Goal: Task Accomplishment & Management: Use online tool/utility

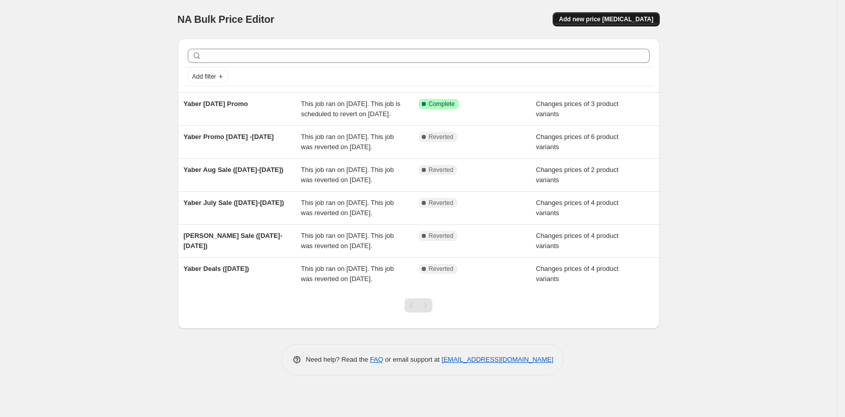
click at [619, 17] on span "Add new price [MEDICAL_DATA]" at bounding box center [606, 19] width 94 height 8
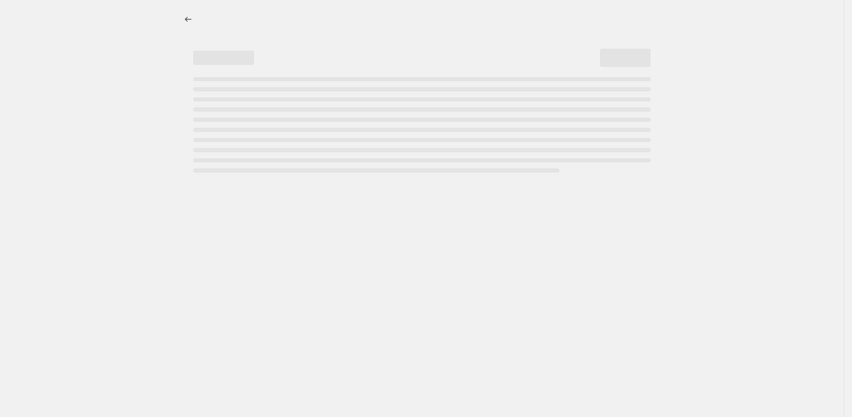
select select "percentage"
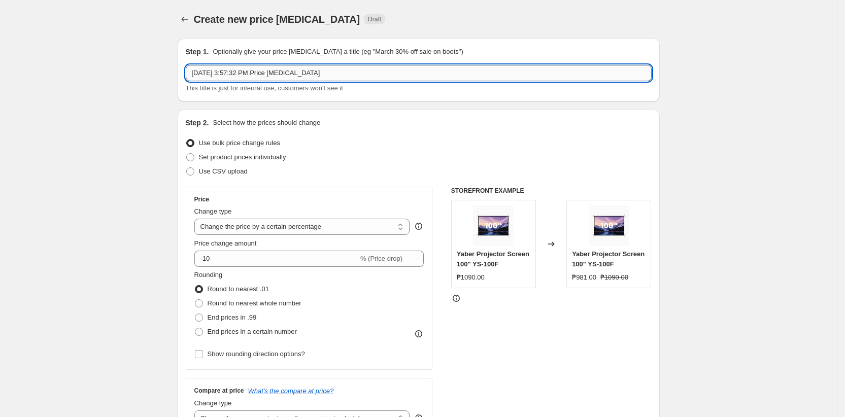
click at [265, 75] on input "Oct 13, 2025, 3:57:32 PM Price change job" at bounding box center [419, 73] width 466 height 16
type input "Yaber October Promo (October 15-31)"
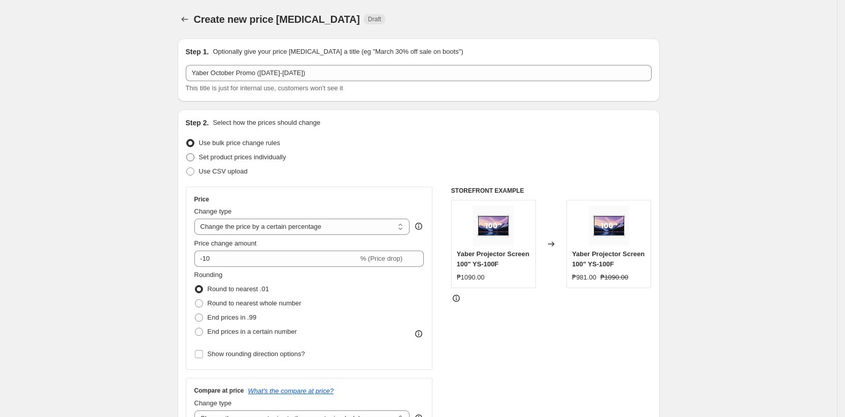
click at [194, 158] on span at bounding box center [190, 157] width 8 height 8
click at [187, 154] on input "Set product prices individually" at bounding box center [186, 153] width 1 height 1
radio input "true"
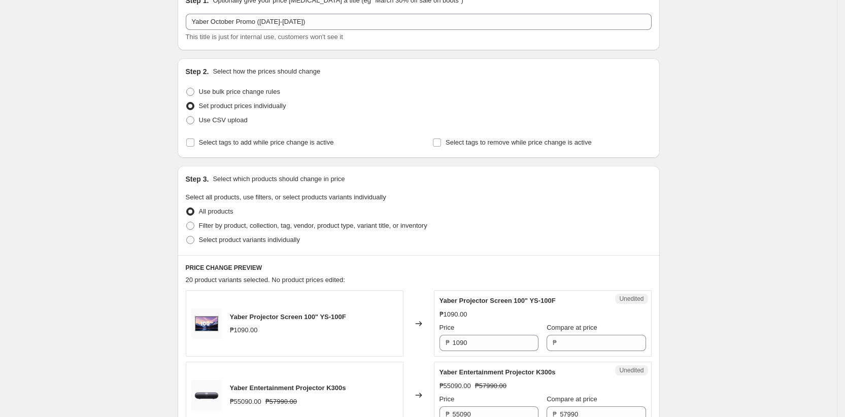
scroll to position [53, 0]
click at [200, 238] on label "Select product variants individually" at bounding box center [243, 238] width 114 height 14
click at [187, 235] on input "Select product variants individually" at bounding box center [186, 234] width 1 height 1
radio input "true"
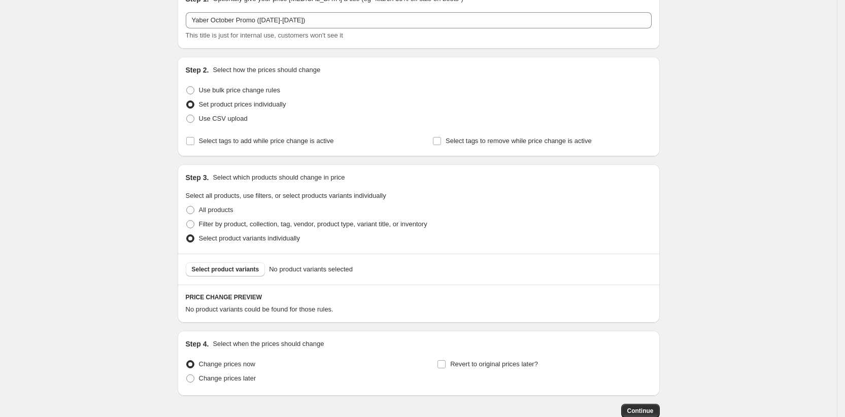
scroll to position [116, 0]
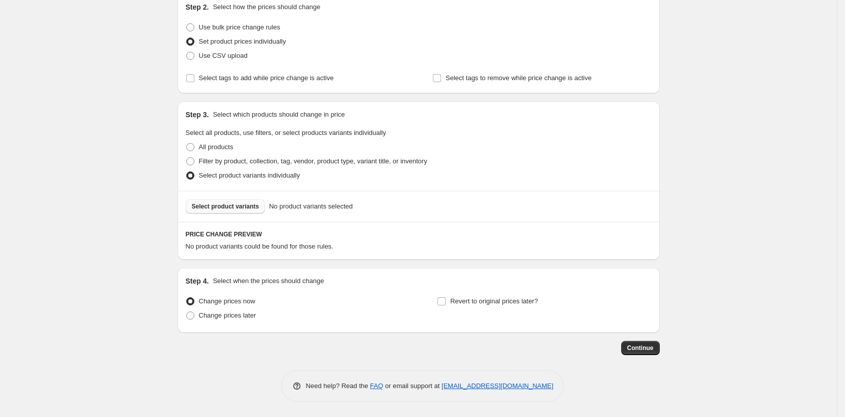
click at [210, 208] on span "Select product variants" at bounding box center [225, 206] width 67 height 8
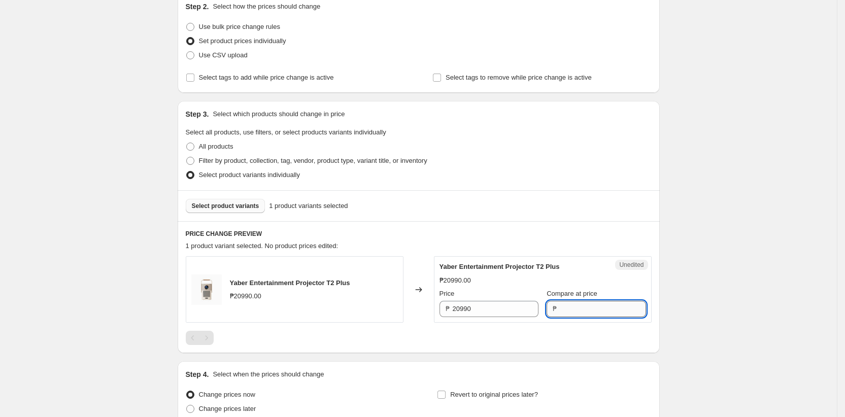
click at [576, 310] on input "Compare at price" at bounding box center [603, 309] width 86 height 16
type input "20990"
click at [503, 315] on input "20990" at bounding box center [496, 309] width 86 height 16
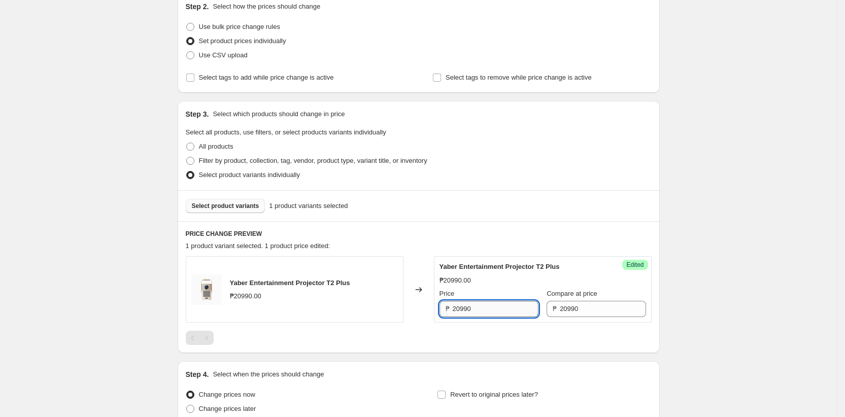
click at [503, 315] on input "20990" at bounding box center [496, 309] width 86 height 16
type input "18890"
click at [154, 252] on div "Create new price change job. This page is ready Create new price change job Dra…" at bounding box center [418, 197] width 837 height 627
click at [225, 205] on span "Select product variants" at bounding box center [225, 206] width 67 height 8
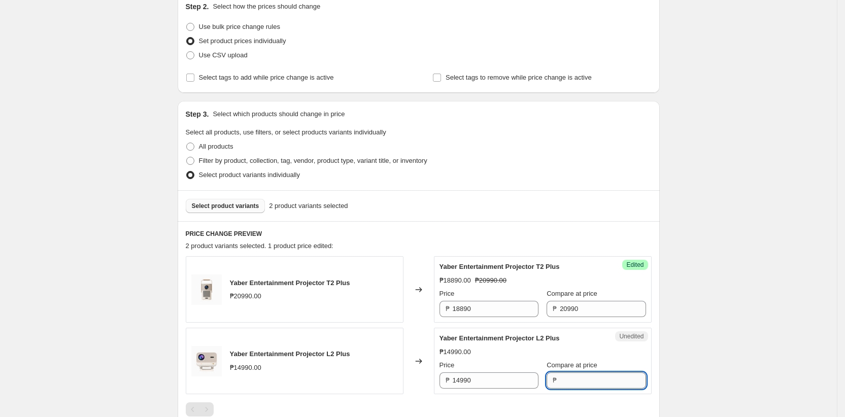
click at [569, 385] on input "Compare at price" at bounding box center [603, 380] width 86 height 16
type input "14990"
click at [514, 375] on input "14990" at bounding box center [496, 380] width 86 height 16
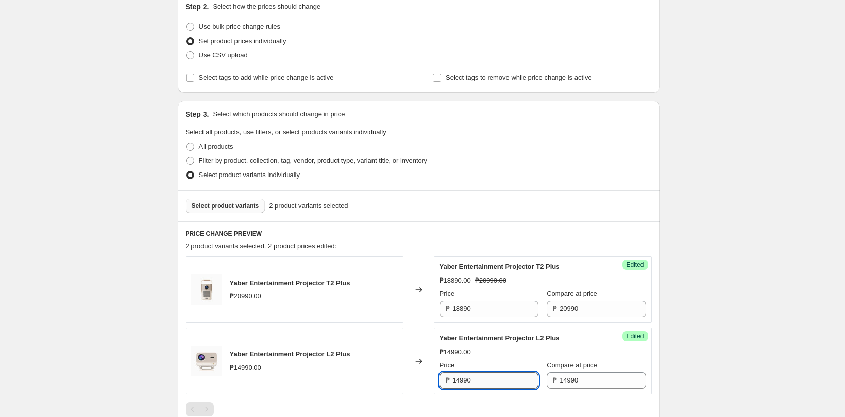
click at [514, 375] on input "14990" at bounding box center [496, 380] width 86 height 16
paste input "34"
type input "13490"
click at [118, 302] on div "Create new price change job. This page is ready Create new price change job Dra…" at bounding box center [418, 233] width 837 height 698
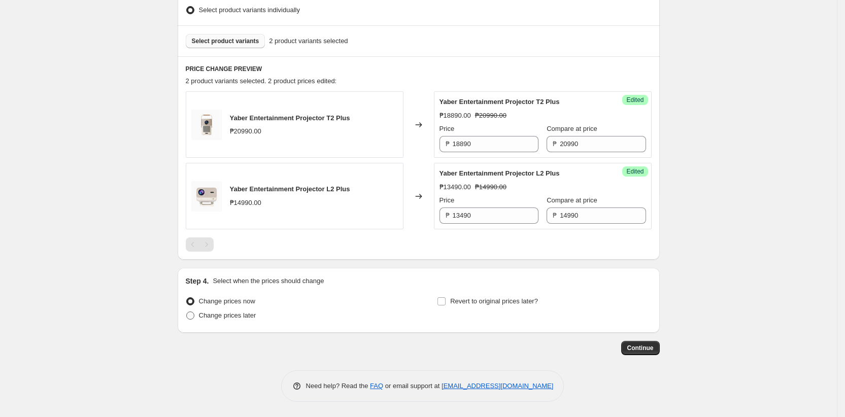
click at [214, 317] on span "Change prices later" at bounding box center [227, 316] width 57 height 8
click at [187, 312] on input "Change prices later" at bounding box center [186, 312] width 1 height 1
radio input "true"
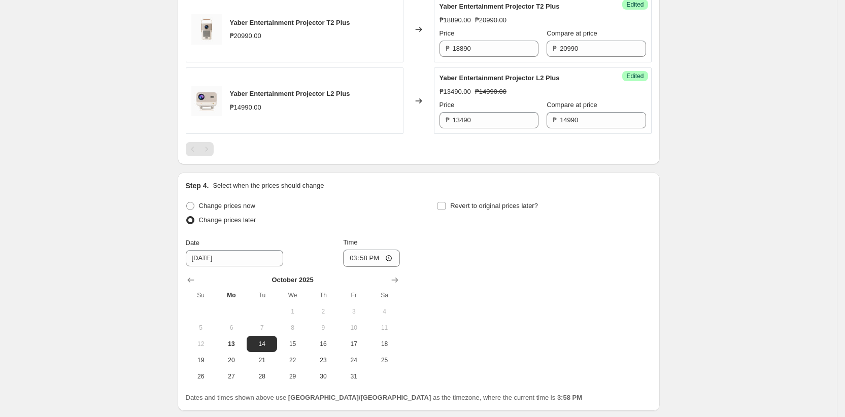
scroll to position [383, 0]
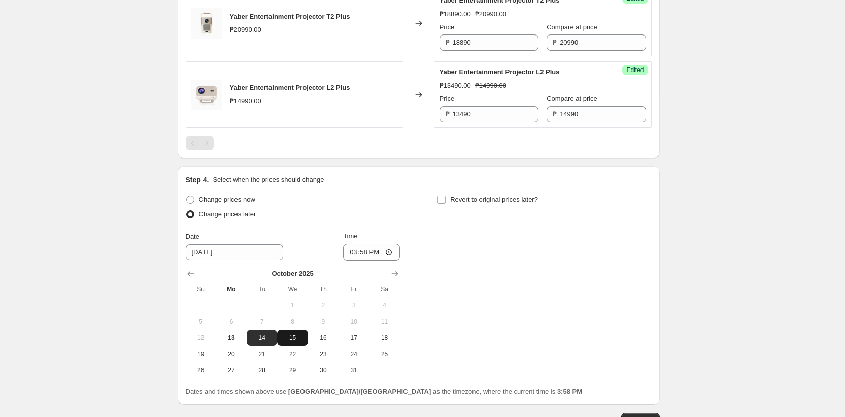
click at [296, 339] on span "15" at bounding box center [292, 338] width 22 height 8
type input "10/15/2025"
click at [364, 254] on input "15:58" at bounding box center [371, 252] width 57 height 17
click at [351, 254] on input "15:58" at bounding box center [371, 252] width 57 height 17
click at [391, 254] on input "15:58" at bounding box center [371, 252] width 57 height 17
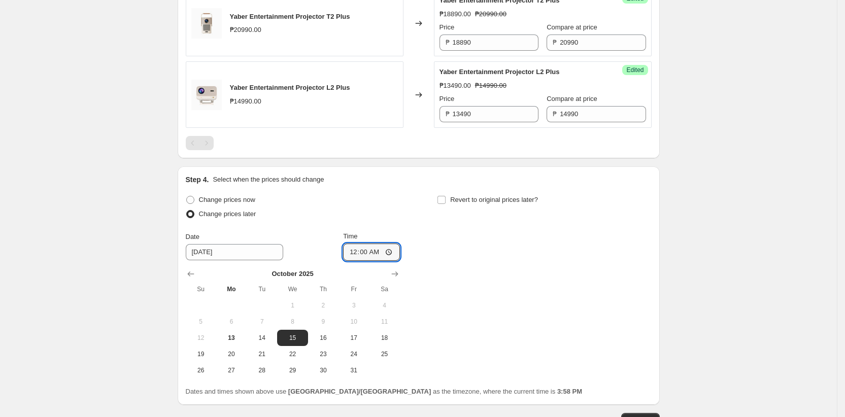
type input "00:00"
click at [472, 312] on div "Change prices now Change prices later Date 10/15/2025 Time 00:00 October 2025 S…" at bounding box center [419, 286] width 466 height 186
click at [460, 198] on span "Revert to original prices later?" at bounding box center [494, 200] width 88 height 8
click at [445, 198] on input "Revert to original prices later?" at bounding box center [441, 200] width 8 height 8
checkbox input "true"
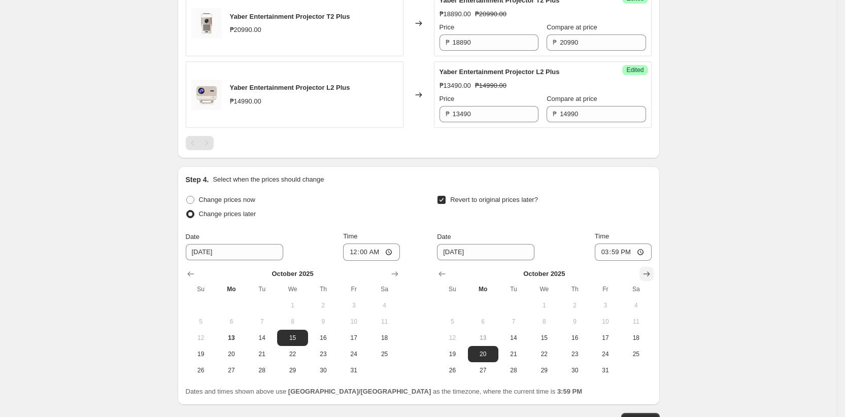
click at [650, 273] on icon "Show next month, November 2025" at bounding box center [646, 274] width 10 height 10
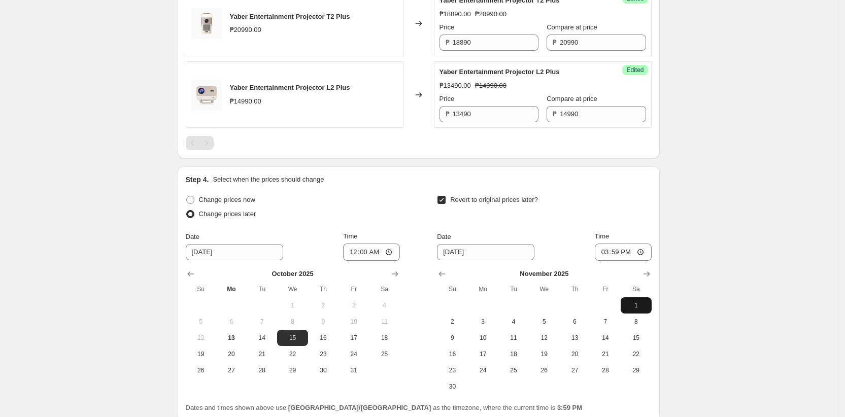
click at [640, 306] on span "1" at bounding box center [636, 305] width 22 height 8
type input "11/1/2025"
click at [614, 250] on input "15:59" at bounding box center [623, 252] width 57 height 17
click at [606, 253] on input "15:59" at bounding box center [623, 252] width 57 height 17
click at [642, 254] on input "15:59" at bounding box center [623, 252] width 57 height 17
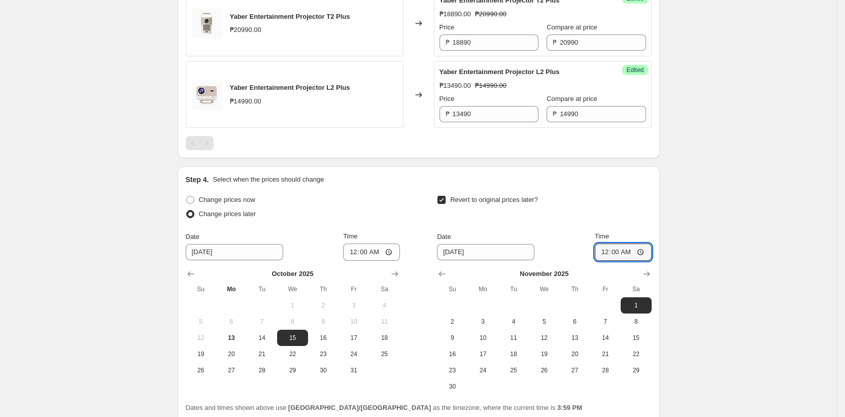
type input "00:00"
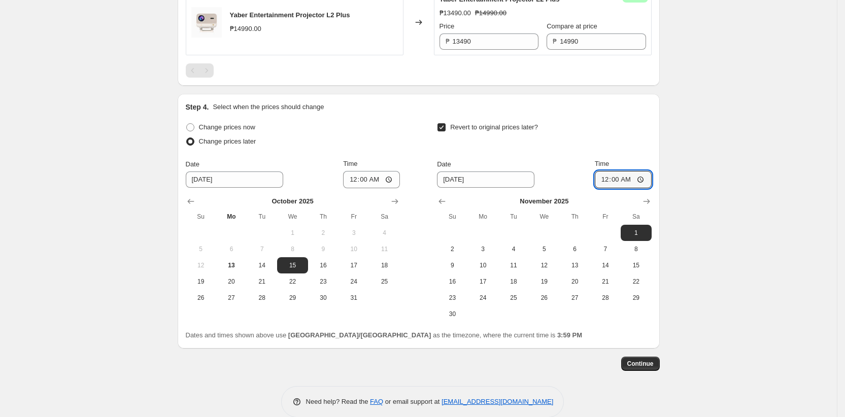
scroll to position [456, 0]
click at [532, 336] on div "Dates and times shown above use Asia/Manila as the timezone, where the current …" at bounding box center [419, 335] width 466 height 10
click at [643, 365] on span "Continue" at bounding box center [640, 363] width 26 height 8
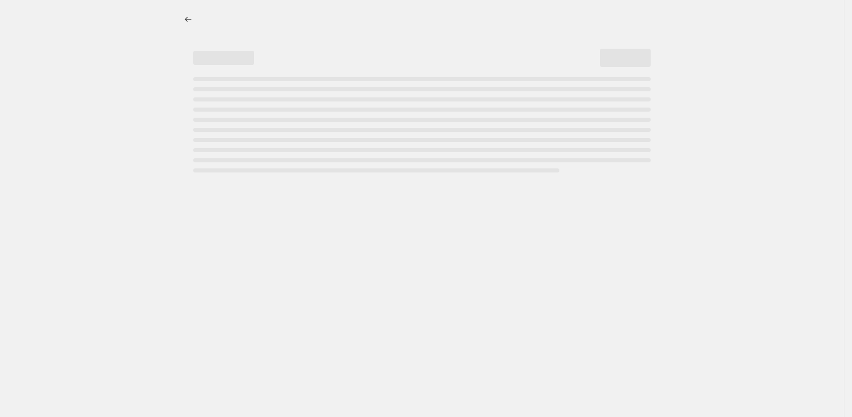
select select "percentage"
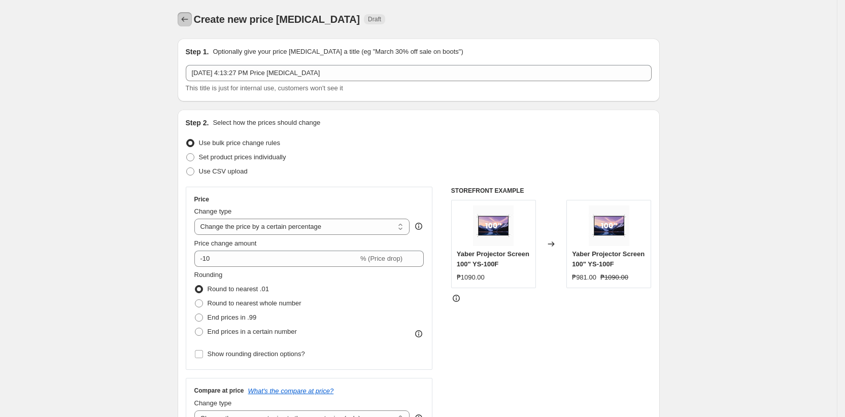
click at [184, 17] on icon "Price change jobs" at bounding box center [185, 19] width 10 height 10
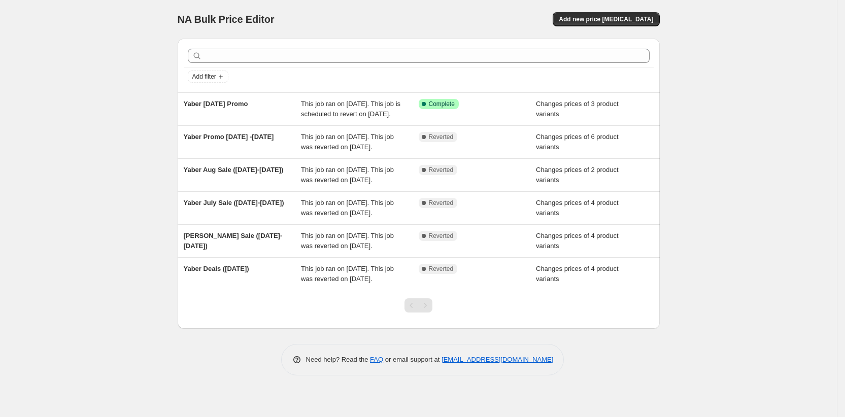
click at [131, 162] on div "NA Bulk Price Editor. This page is ready NA Bulk Price Editor Add new price [ME…" at bounding box center [418, 208] width 837 height 417
click at [71, 139] on div "NA Bulk Price Editor. This page is ready NA Bulk Price Editor Add new price [ME…" at bounding box center [418, 208] width 837 height 417
click at [596, 18] on span "Add new price [MEDICAL_DATA]" at bounding box center [606, 19] width 94 height 8
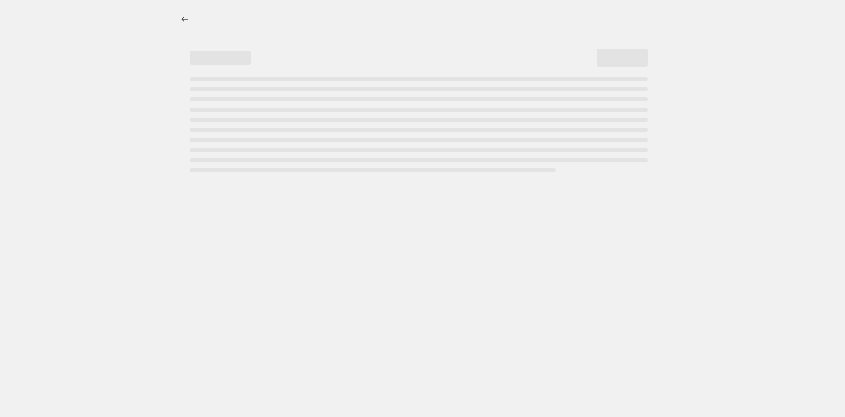
select select "percentage"
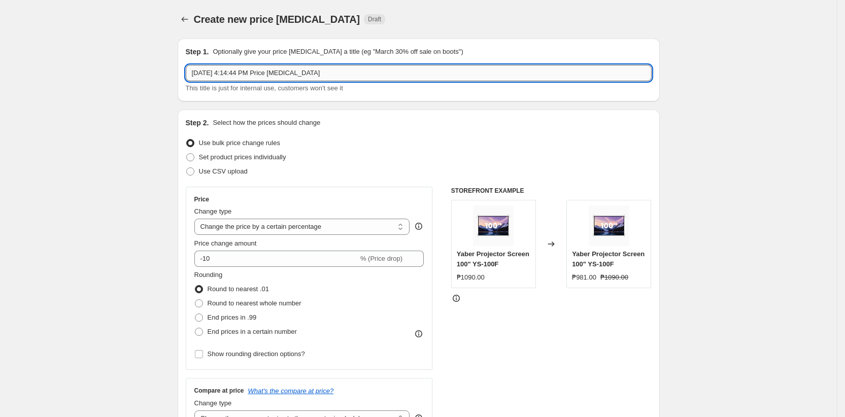
click at [347, 71] on input "Oct 13, 2025, 4:14:44 PM Price change job" at bounding box center [419, 73] width 466 height 16
type input "Yaber October Promo (October 15-31)"
click at [232, 156] on span "Set product prices individually" at bounding box center [242, 157] width 87 height 8
click at [187, 154] on input "Set product prices individually" at bounding box center [186, 153] width 1 height 1
radio input "true"
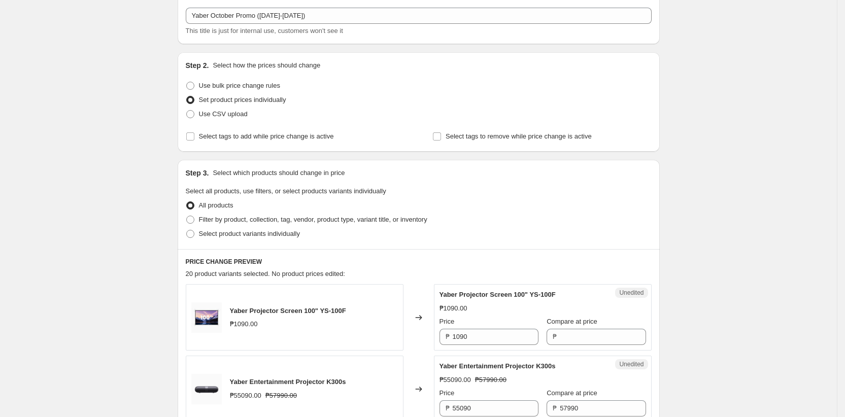
scroll to position [67, 0]
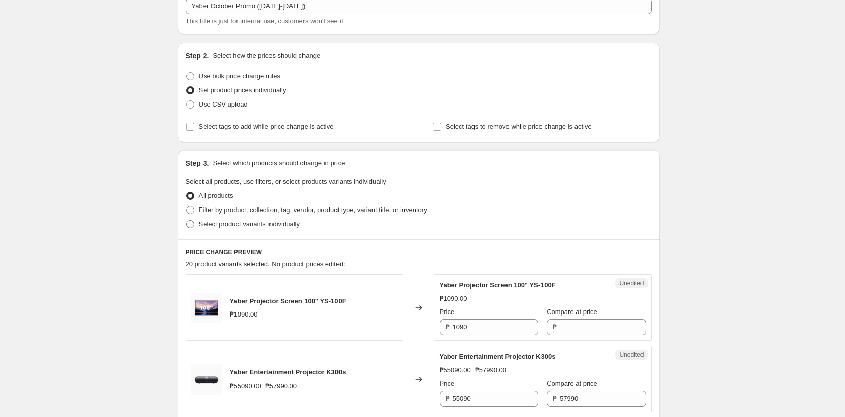
click at [211, 222] on span "Select product variants individually" at bounding box center [249, 224] width 101 height 8
click at [187, 221] on input "Select product variants individually" at bounding box center [186, 220] width 1 height 1
radio input "true"
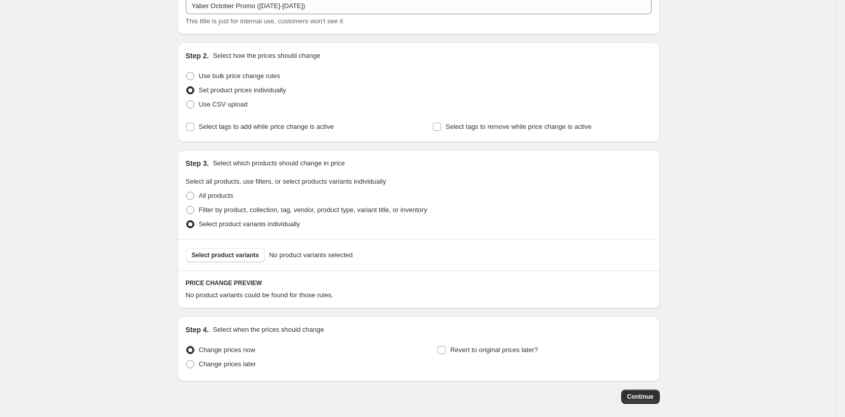
scroll to position [116, 0]
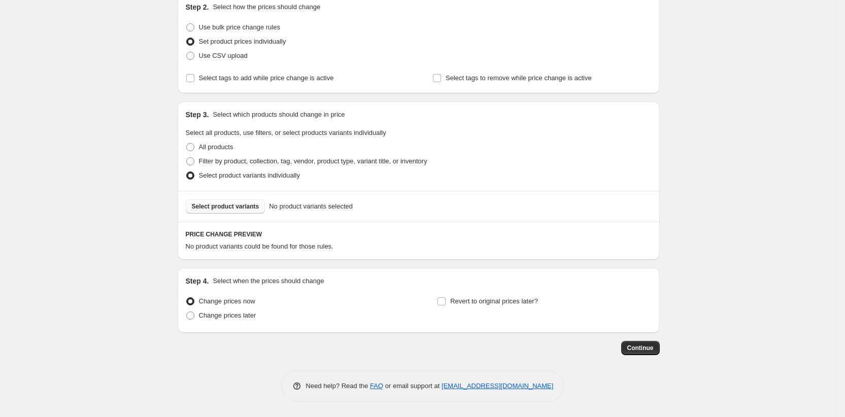
click at [227, 204] on span "Select product variants" at bounding box center [225, 206] width 67 height 8
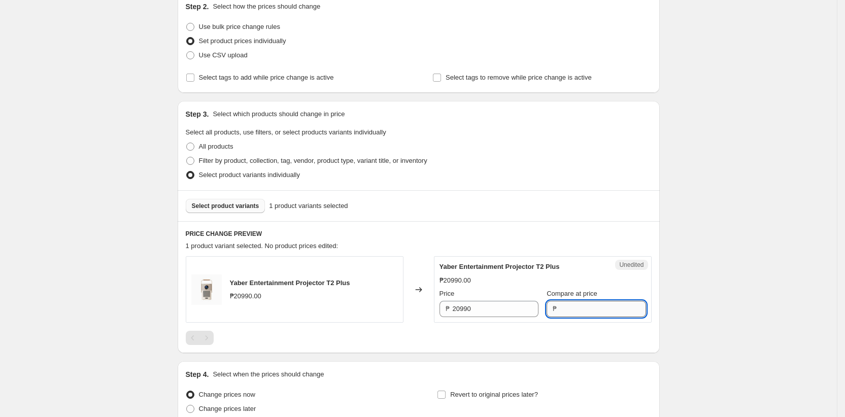
click at [578, 310] on input "Compare at price" at bounding box center [603, 309] width 86 height 16
type input "20990"
click at [513, 307] on input "20990" at bounding box center [496, 309] width 86 height 16
paste input "18890"
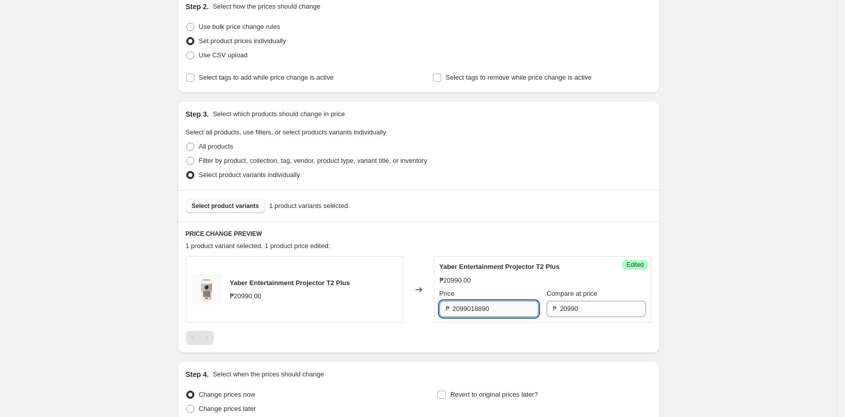
click at [475, 313] on input "2099018890" at bounding box center [496, 309] width 86 height 16
paste input "text"
type input "18890"
click at [449, 343] on div at bounding box center [419, 338] width 466 height 14
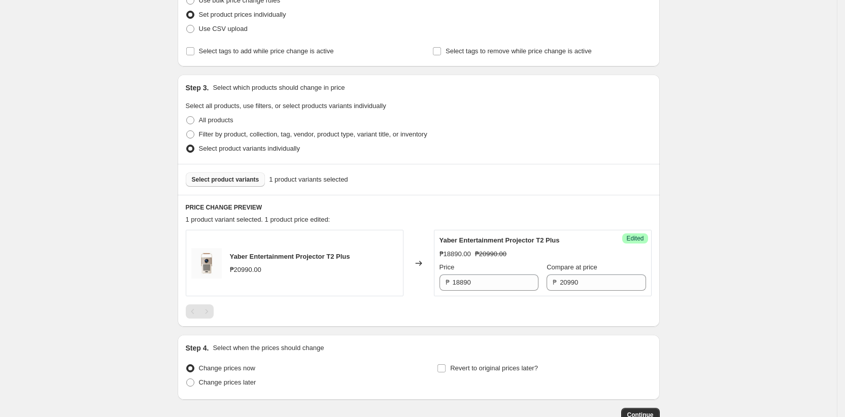
scroll to position [145, 0]
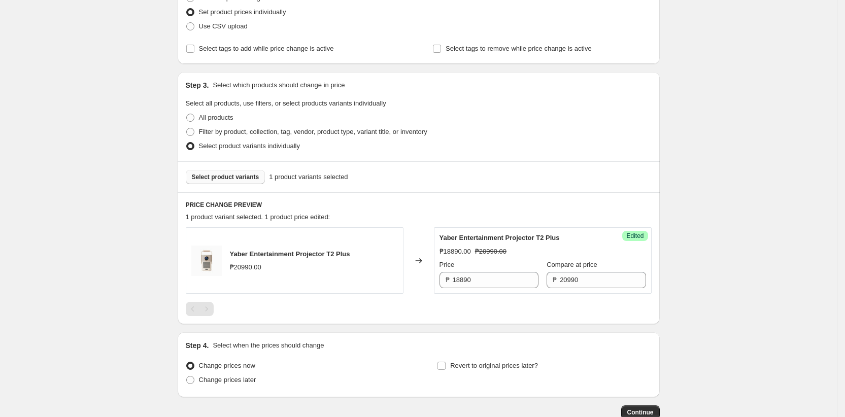
click at [204, 180] on span "Select product variants" at bounding box center [225, 177] width 67 height 8
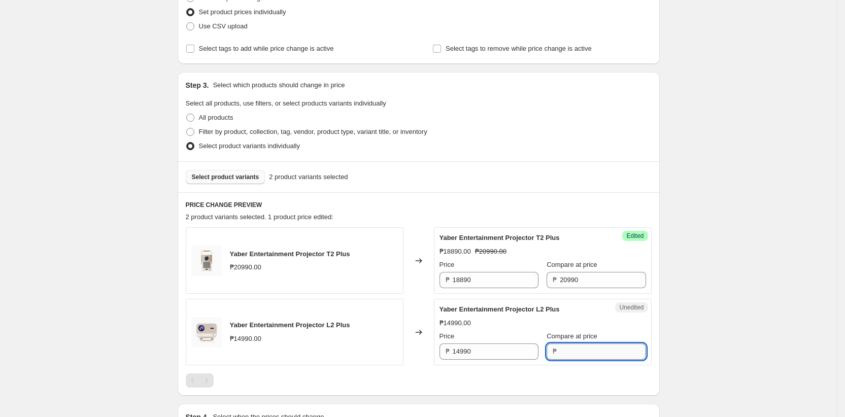
click at [560, 352] on input "Compare at price" at bounding box center [603, 351] width 86 height 16
type input "14990"
click at [505, 353] on input "14990" at bounding box center [496, 351] width 86 height 16
paste input "34"
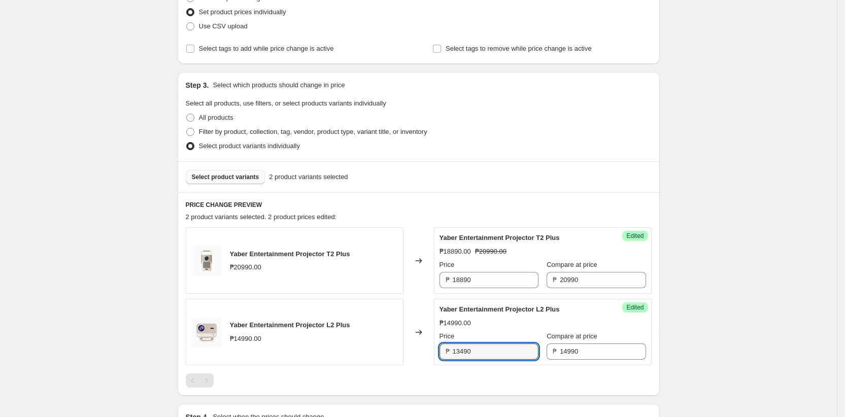
type input "13490"
click at [441, 371] on div "Yaber Entertainment Projector T2 Plus ₱20990.00 Changed to Success Edited Yaber…" at bounding box center [419, 307] width 466 height 160
click at [166, 318] on div "Create new price change job. This page is ready Create new price change job Dra…" at bounding box center [418, 204] width 837 height 698
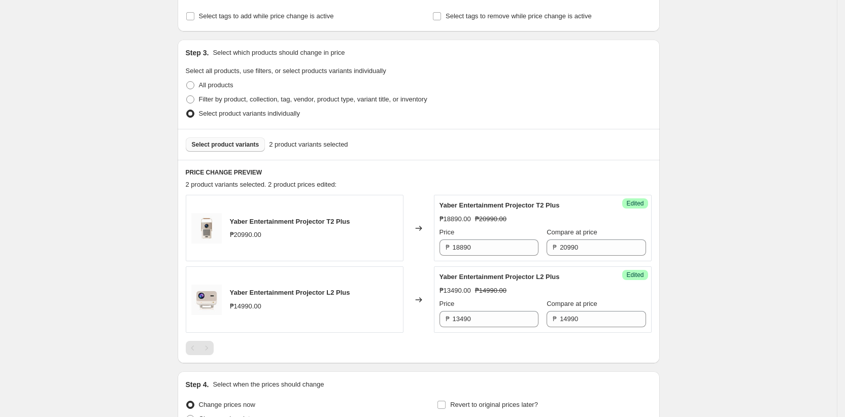
scroll to position [282, 0]
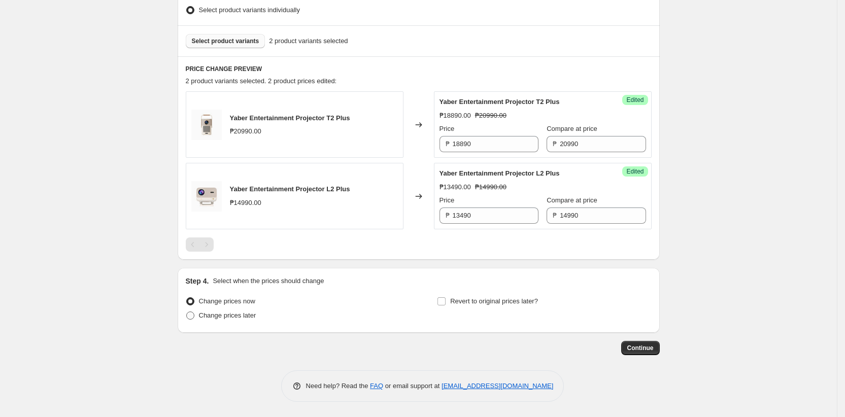
click at [220, 317] on span "Change prices later" at bounding box center [227, 316] width 57 height 8
click at [187, 312] on input "Change prices later" at bounding box center [186, 312] width 1 height 1
radio input "true"
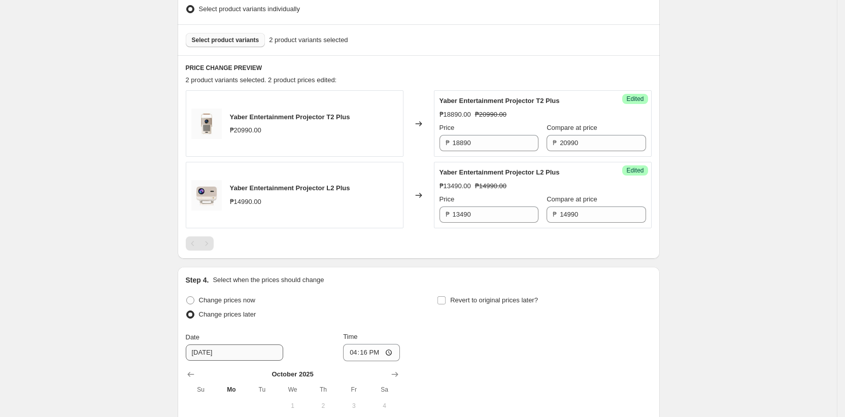
scroll to position [376, 0]
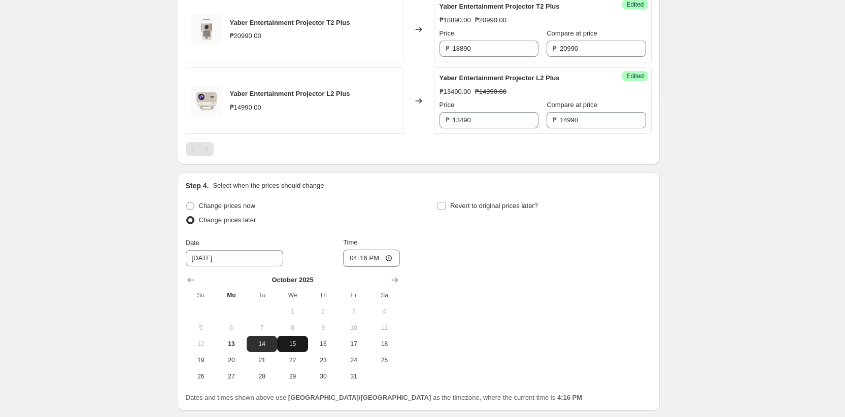
click at [297, 342] on span "15" at bounding box center [292, 344] width 22 height 8
type input "10/15/2025"
click at [363, 260] on input "16:16" at bounding box center [371, 258] width 57 height 17
click at [349, 260] on input "16:16" at bounding box center [371, 258] width 57 height 17
click at [393, 259] on input "16:16" at bounding box center [371, 258] width 57 height 17
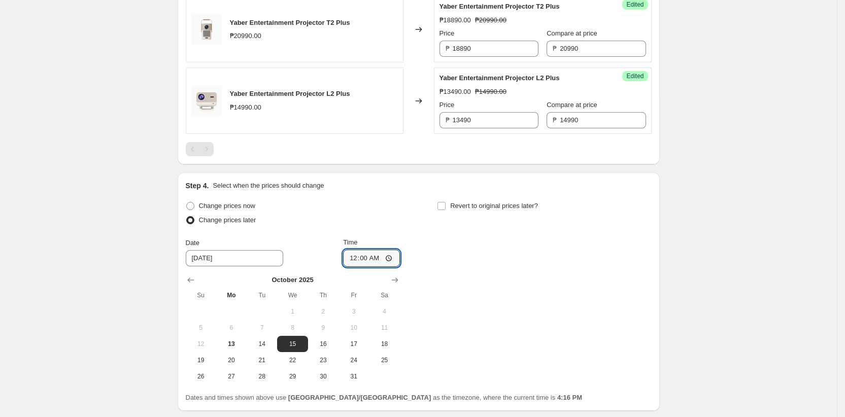
click at [475, 294] on div "Change prices now Change prices later Date 10/15/2025 Time 00:00 October 2025 S…" at bounding box center [419, 292] width 466 height 186
type input "00:00"
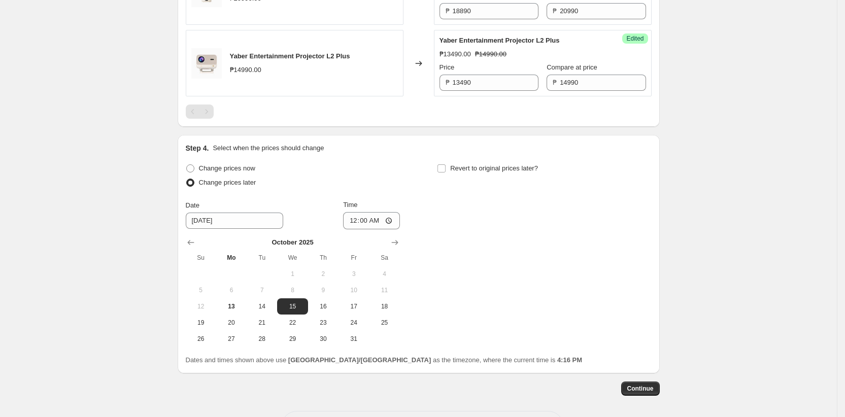
scroll to position [415, 0]
click at [499, 170] on span "Revert to original prices later?" at bounding box center [494, 168] width 88 height 8
click at [445, 170] on input "Revert to original prices later?" at bounding box center [441, 168] width 8 height 8
checkbox input "true"
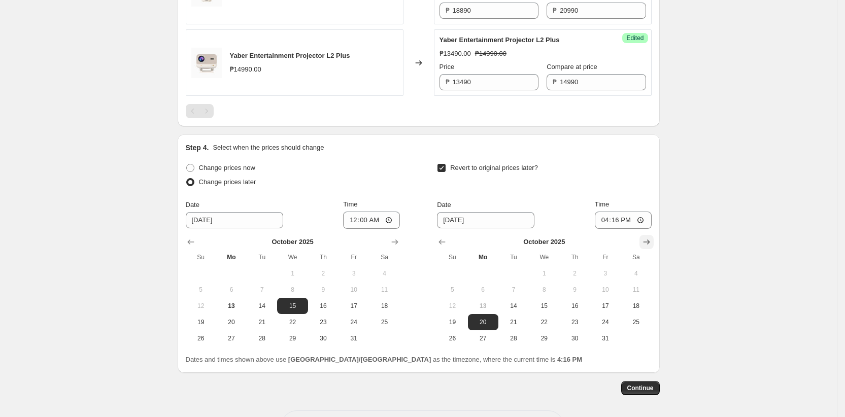
click at [648, 242] on icon "Show next month, November 2025" at bounding box center [646, 242] width 10 height 10
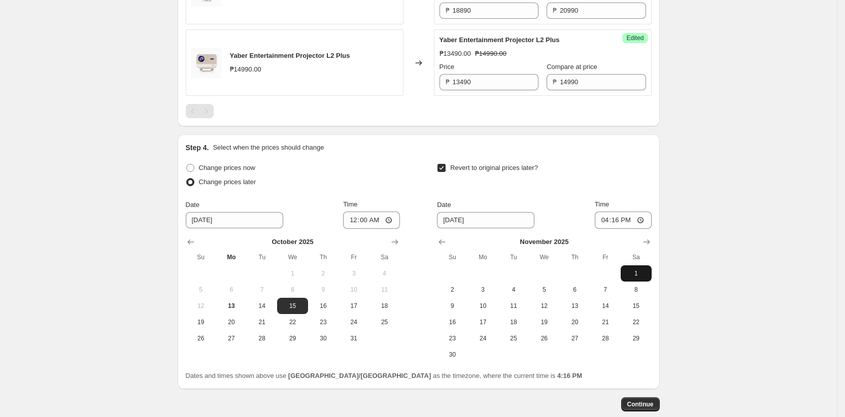
click at [640, 270] on span "1" at bounding box center [636, 273] width 22 height 8
type input "11/1/2025"
click at [620, 219] on input "16:16" at bounding box center [623, 220] width 57 height 17
click at [644, 221] on input "16:16" at bounding box center [623, 220] width 57 height 17
type input "00:00"
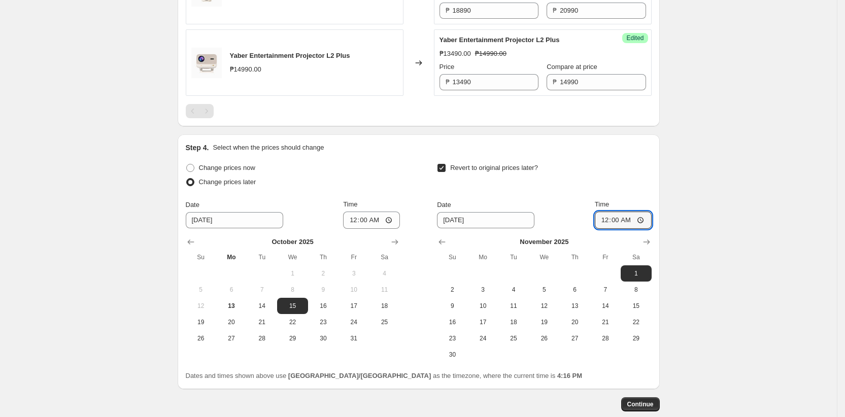
click at [598, 166] on div "Revert to original prices later?" at bounding box center [544, 176] width 214 height 30
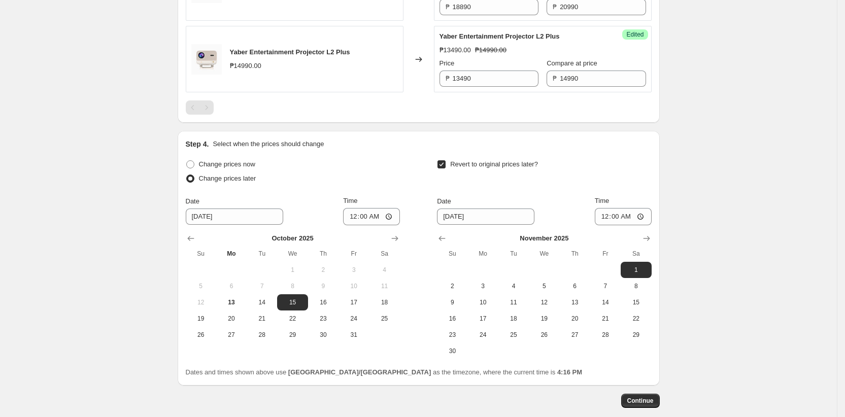
scroll to position [471, 0]
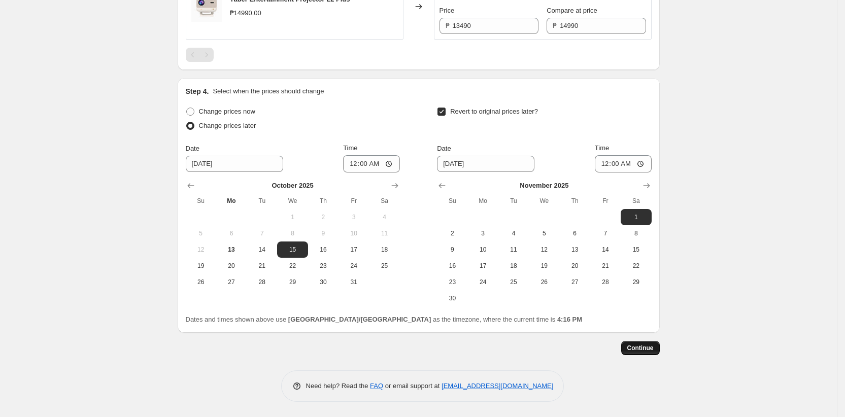
click at [641, 350] on span "Continue" at bounding box center [640, 348] width 26 height 8
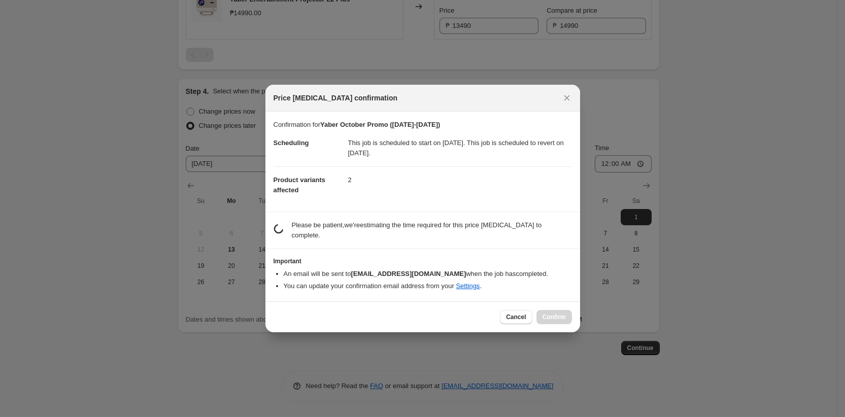
click at [338, 231] on p "Please be patient, we're estimating the time required for this price change job…" at bounding box center [432, 230] width 280 height 20
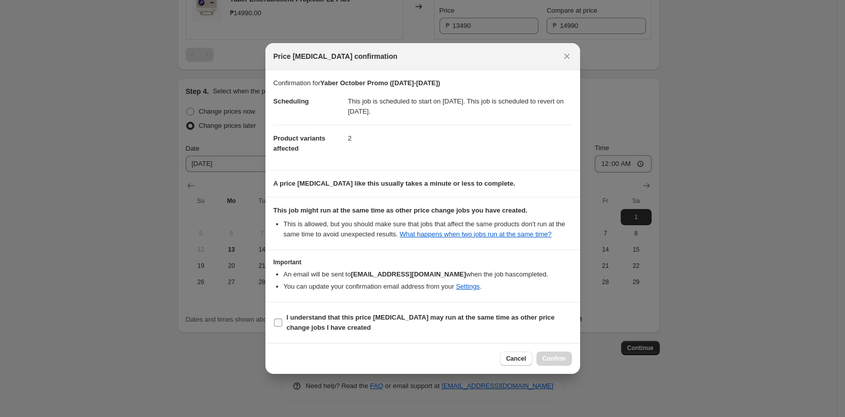
click at [280, 327] on input "I understand that this price change job may run at the same time as other price…" at bounding box center [278, 323] width 8 height 8
checkbox input "true"
click at [560, 363] on span "Confirm" at bounding box center [553, 359] width 23 height 8
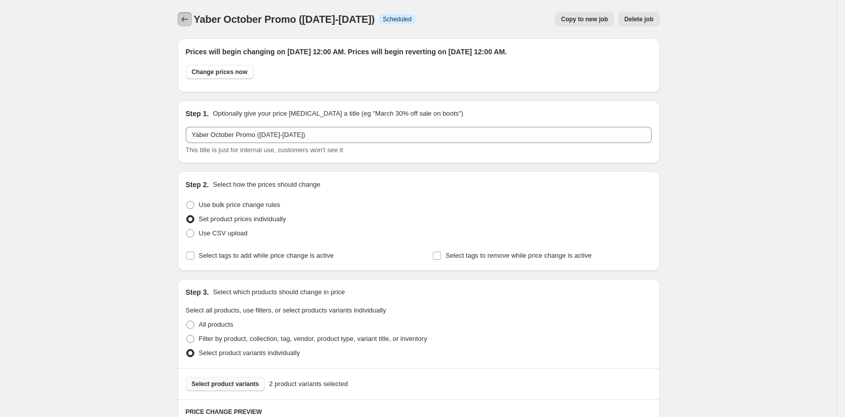
click at [186, 18] on icon "Price change jobs" at bounding box center [185, 19] width 10 height 10
